Goal: Information Seeking & Learning: Compare options

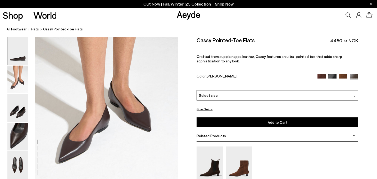
click at [233, 93] on div "Select size" at bounding box center [277, 95] width 161 height 10
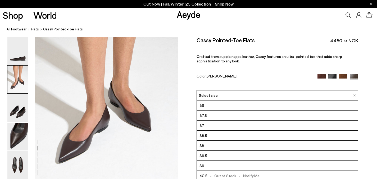
scroll to position [190, 0]
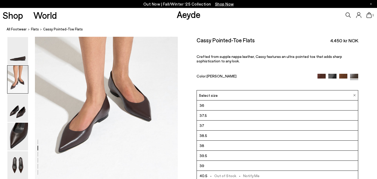
click at [233, 93] on div "Select size" at bounding box center [277, 95] width 161 height 10
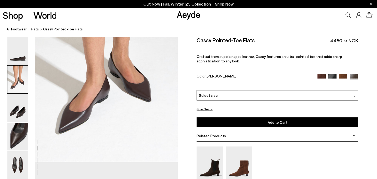
scroll to position [206, 0]
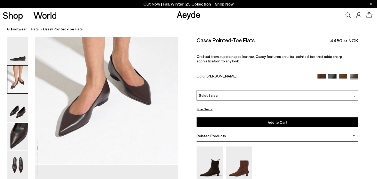
click at [342, 75] on img at bounding box center [343, 78] width 8 height 8
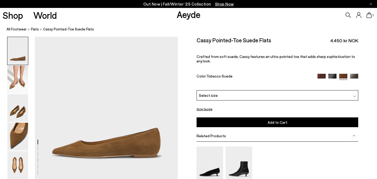
click at [321, 74] on img at bounding box center [322, 78] width 8 height 8
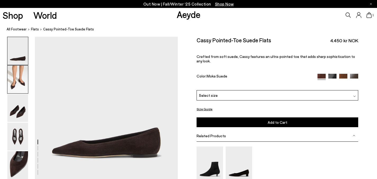
click at [23, 88] on img at bounding box center [17, 80] width 21 height 28
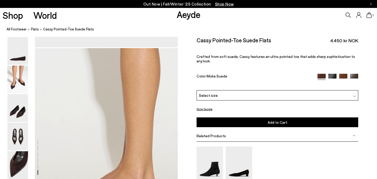
scroll to position [866, 0]
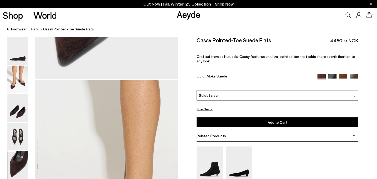
click at [354, 74] on img at bounding box center [354, 78] width 8 height 8
